Goal: Find specific page/section: Find specific page/section

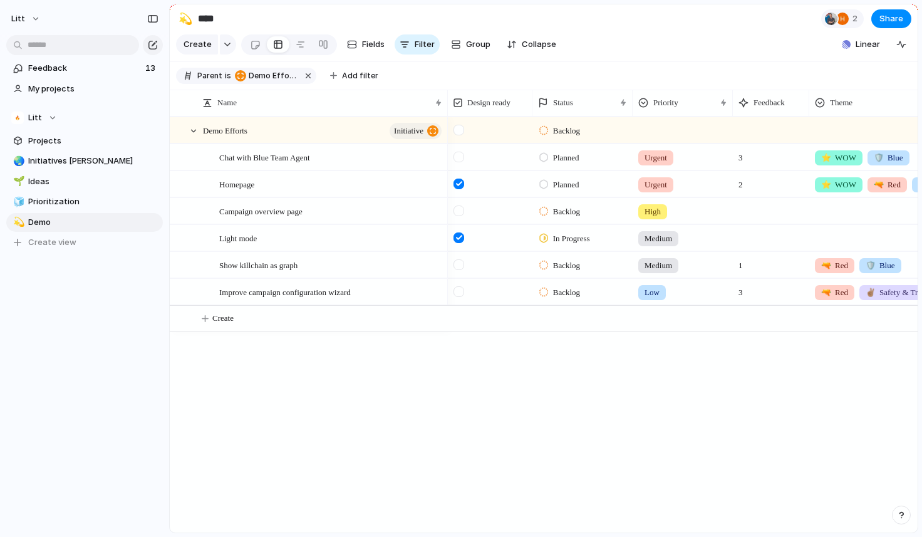
click at [71, 341] on div "Feedback 13 My projects Litt Projects 🌏 Initiatives [PERSON_NAME] 🌱 Ideas 🧊 Pri…" at bounding box center [84, 176] width 169 height 353
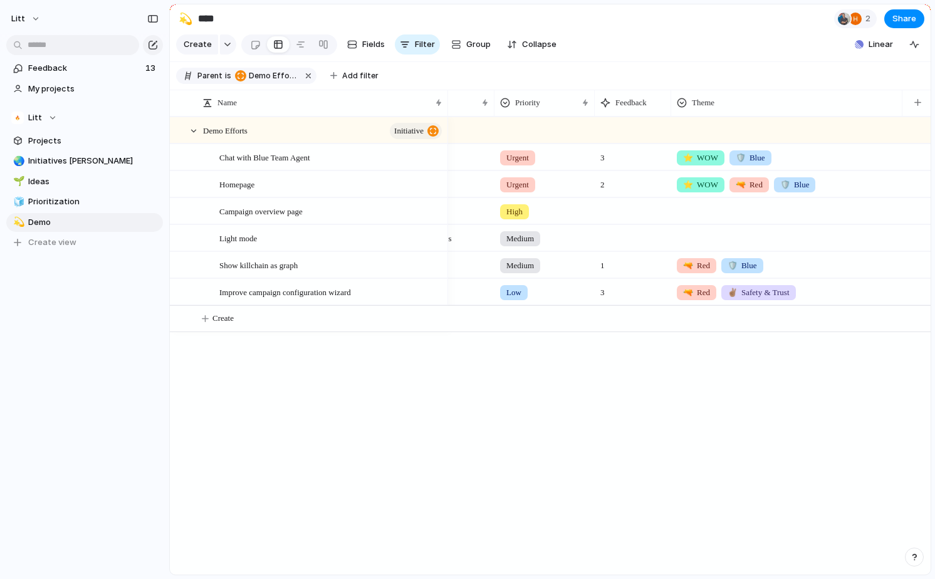
scroll to position [0, 133]
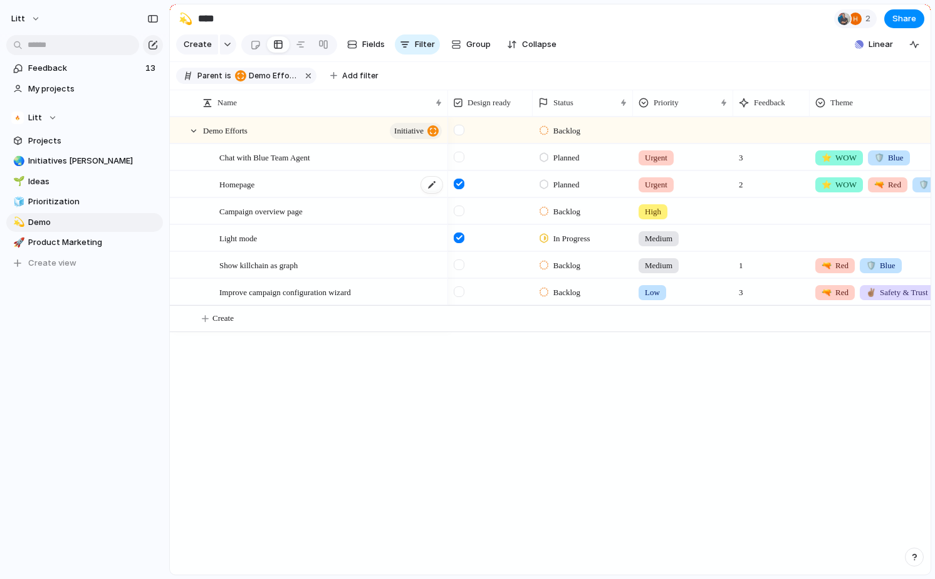
click at [249, 185] on span "Homepage" at bounding box center [236, 184] width 35 height 14
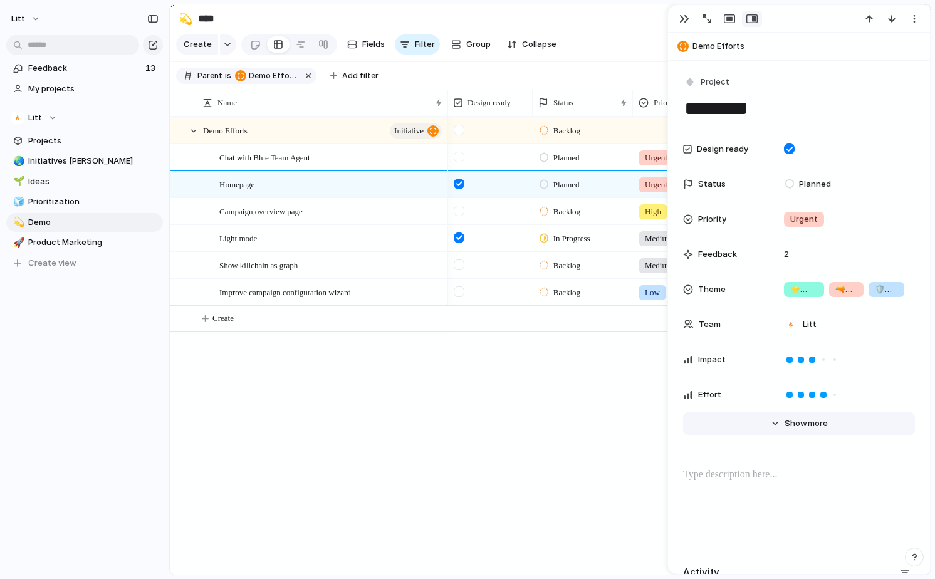
click at [804, 428] on span "Show" at bounding box center [795, 423] width 23 height 13
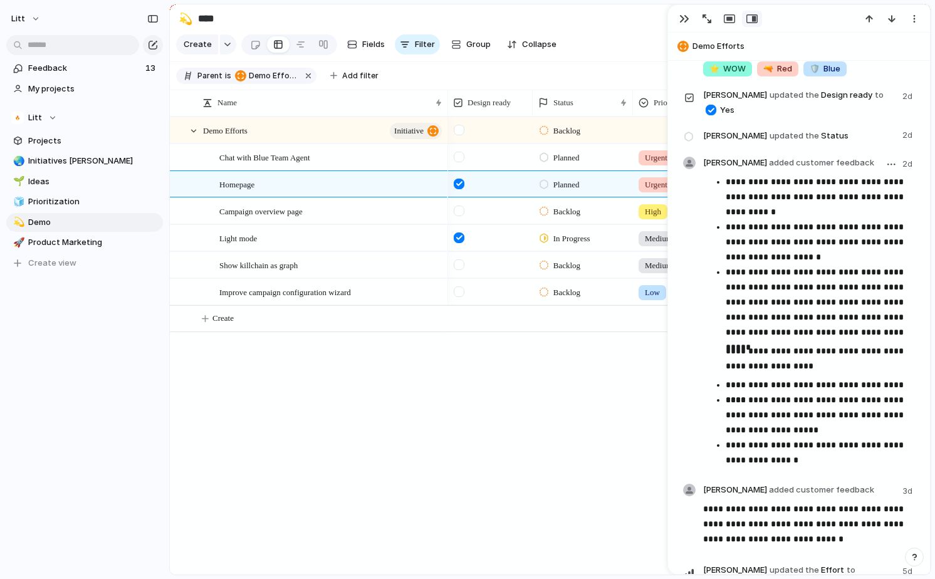
scroll to position [930, 0]
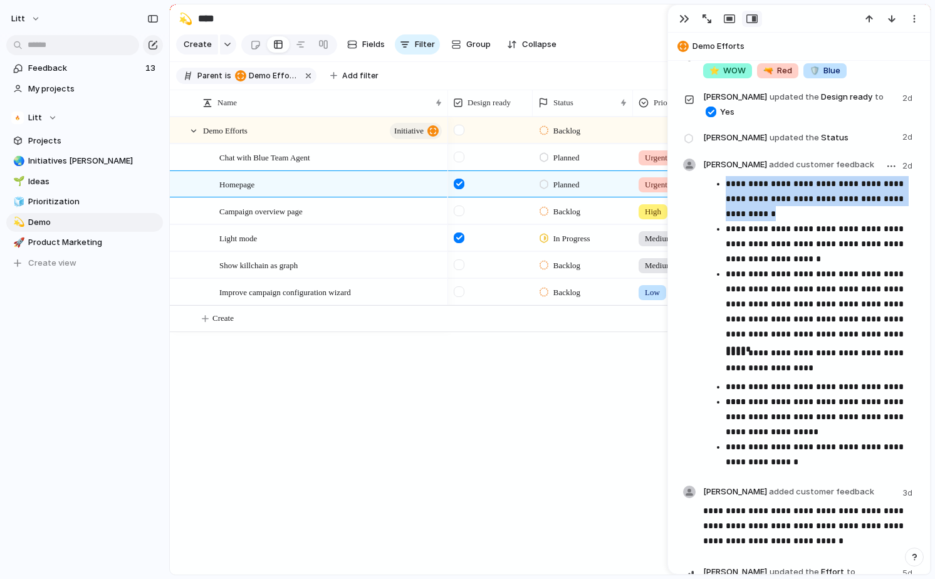
drag, startPoint x: 727, startPoint y: 174, endPoint x: 795, endPoint y: 202, distance: 73.6
click at [795, 202] on p "**********" at bounding box center [820, 198] width 189 height 45
click at [563, 426] on div "Backlog Planned Urgent 3 ⭐️ WOW 🛡️ Blue Planned Urgent 2 ⭐️ WOW 🔫 Red 🛡️ Blue B…" at bounding box center [689, 346] width 482 height 458
click at [683, 20] on div "button" at bounding box center [684, 19] width 10 height 10
